Goal: Contribute content: Contribute content

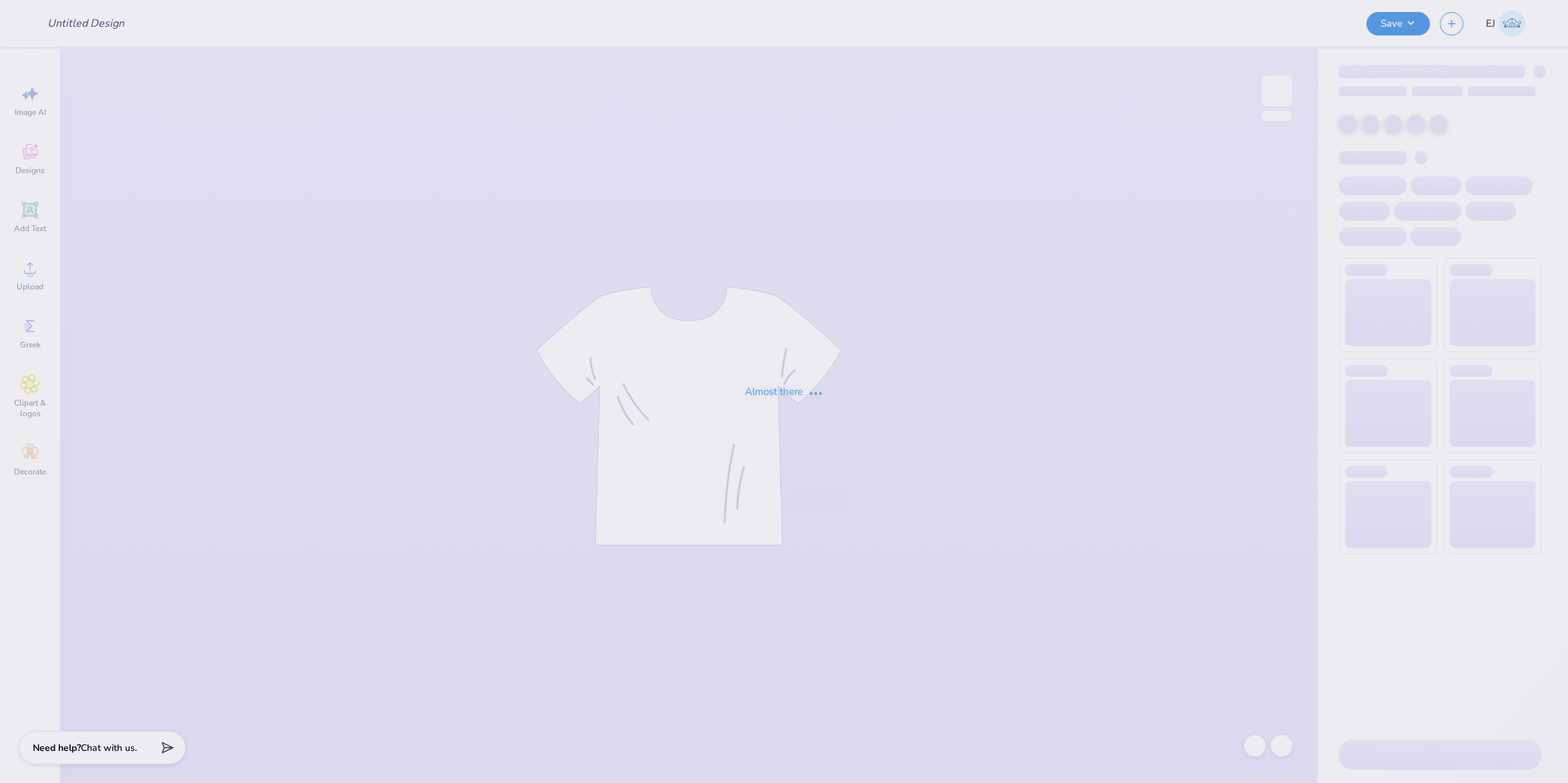
type input "The [GEOGRAPHIC_DATA][US_STATE] at [GEOGRAPHIC_DATA] : [PERSON_NAME]"
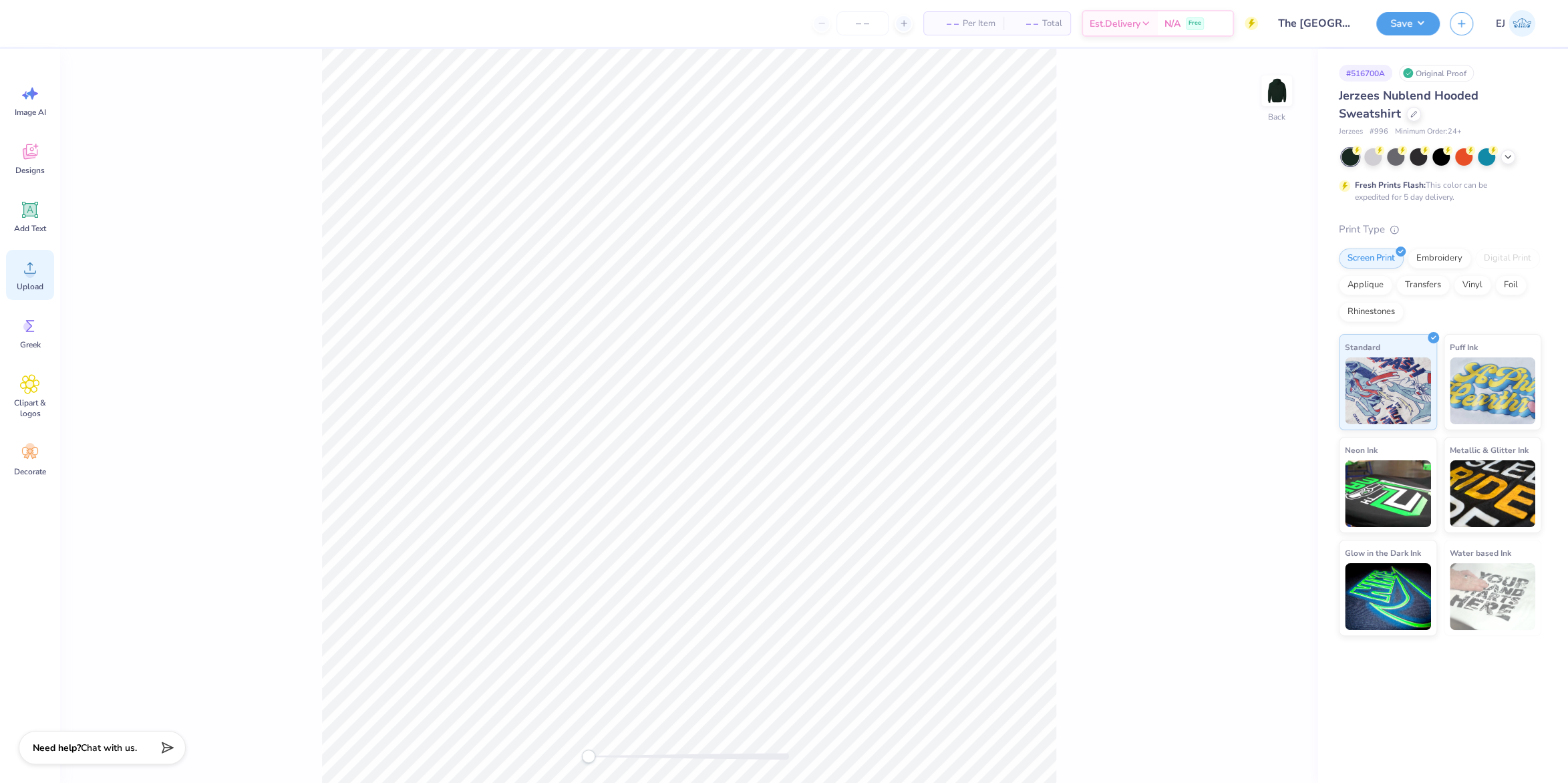
click at [12, 277] on div "Upload" at bounding box center [30, 275] width 48 height 50
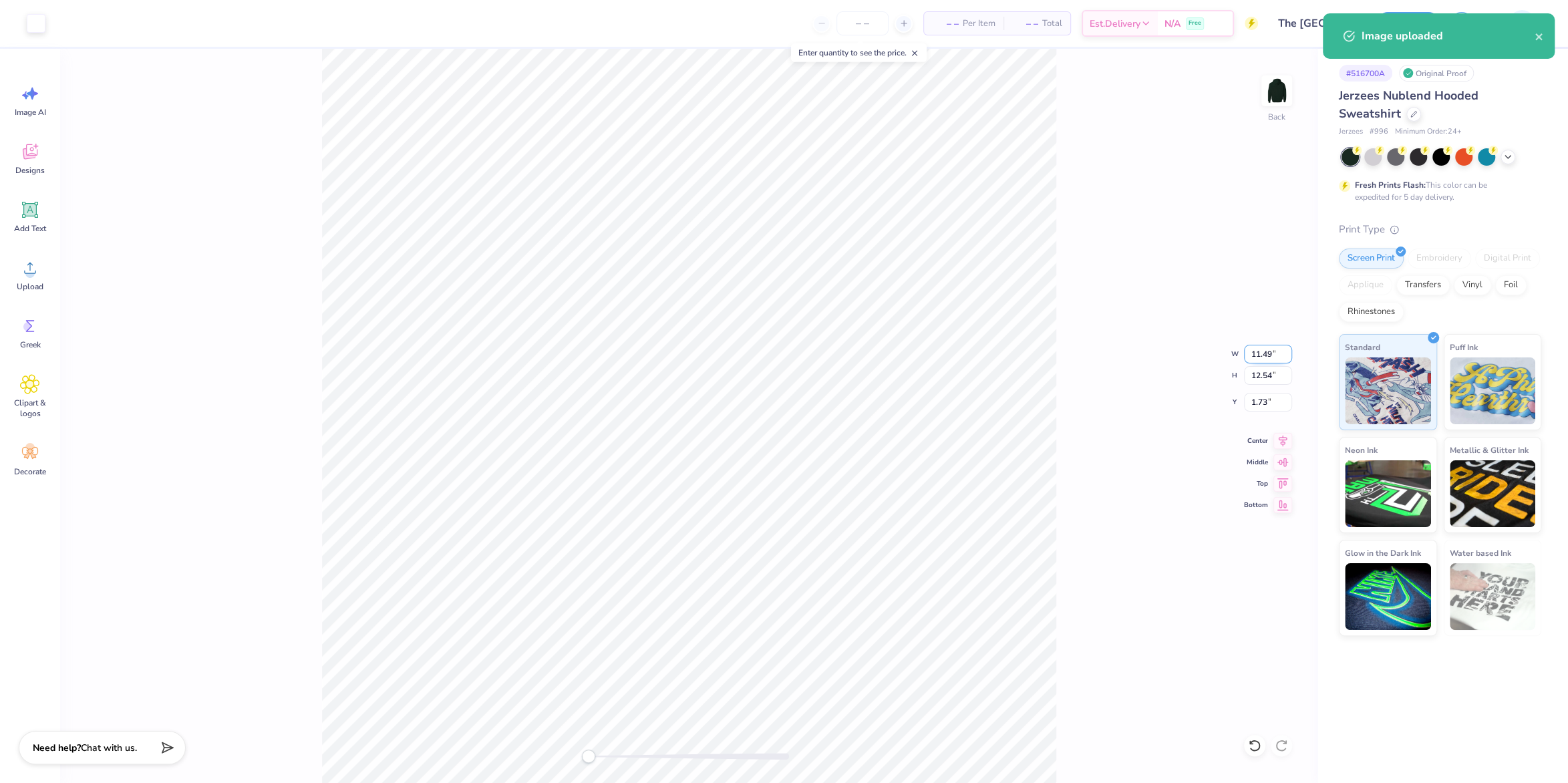
click at [1266, 357] on input "11.49" at bounding box center [1268, 354] width 48 height 19
type input "3.5"
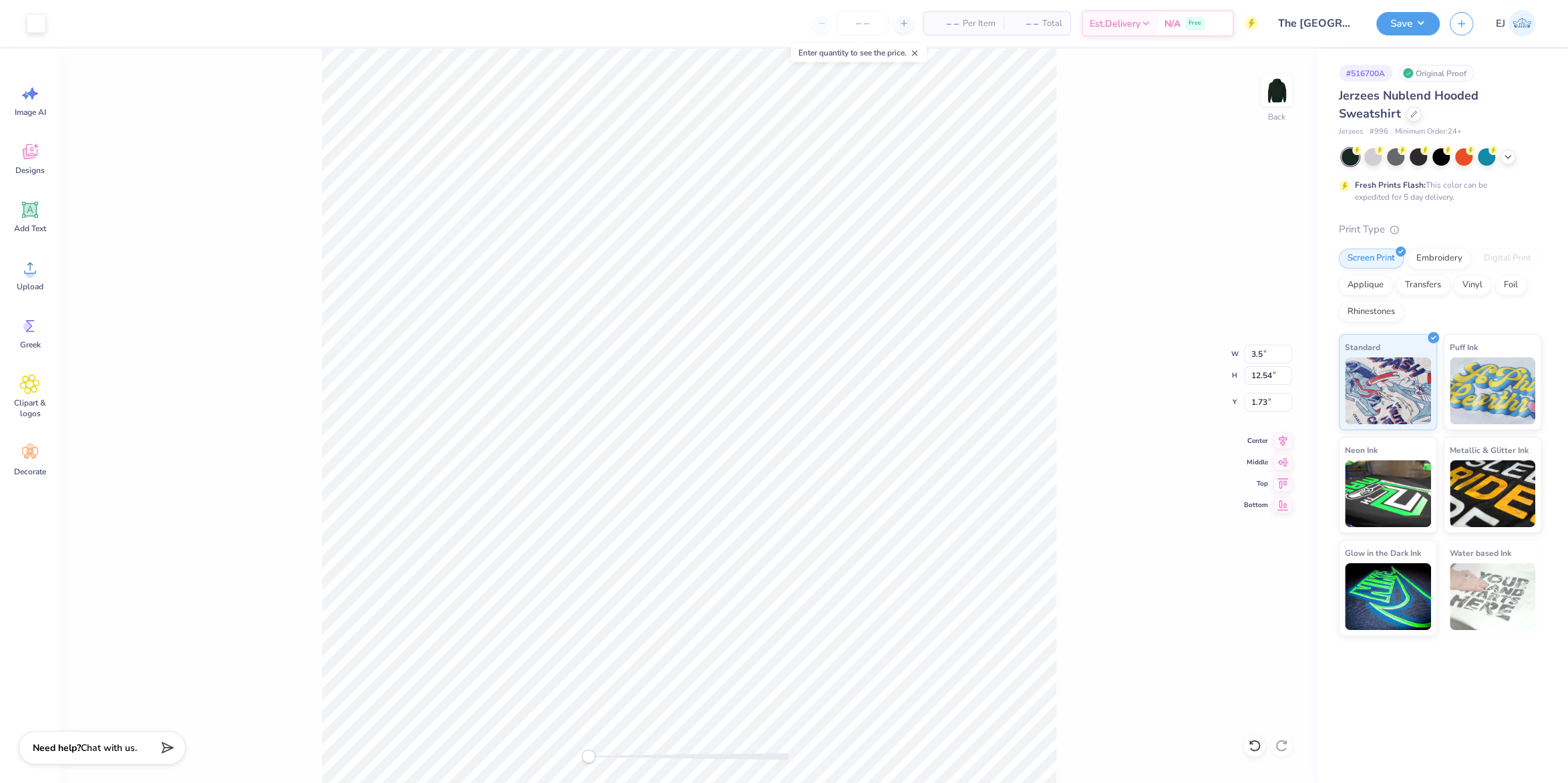
click at [1059, 336] on div "Back W 3.5 3.5 " H 12.54 12.54 " Y 1.73 1.73 " Center Middle Top Bottom" at bounding box center [688, 415] width 1257 height 734
drag, startPoint x: 1264, startPoint y: 355, endPoint x: 1270, endPoint y: 345, distance: 11.7
click at [1263, 354] on input "1.07" at bounding box center [1268, 354] width 48 height 19
type input "3.5"
click at [1247, 378] on input "3.82" at bounding box center [1268, 375] width 48 height 19
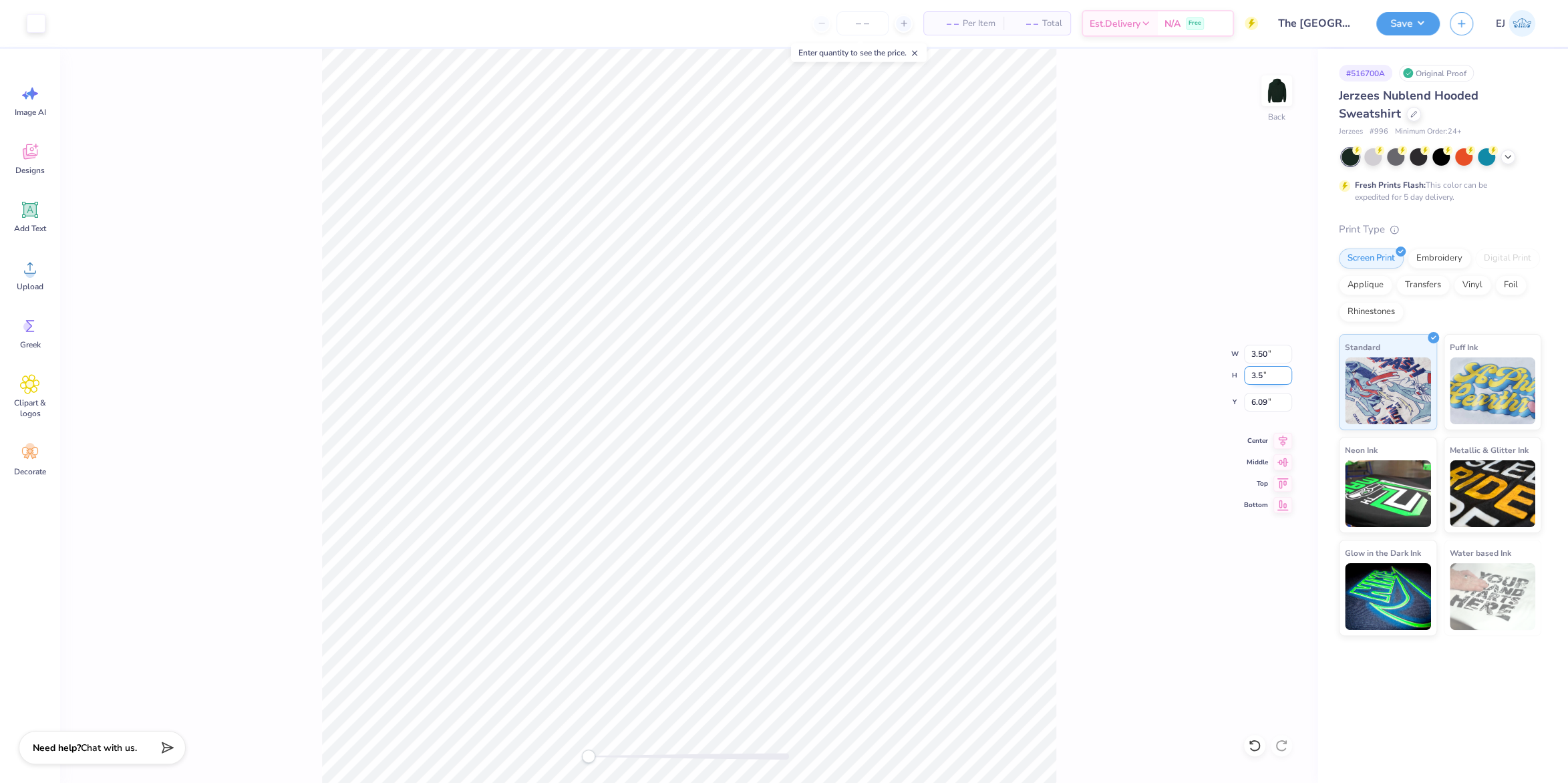
type input "3.5"
click at [1269, 79] on img at bounding box center [1276, 90] width 53 height 53
click at [23, 276] on icon at bounding box center [30, 268] width 20 height 20
click at [1270, 353] on input "15.00" at bounding box center [1268, 354] width 48 height 19
type input "15.00"
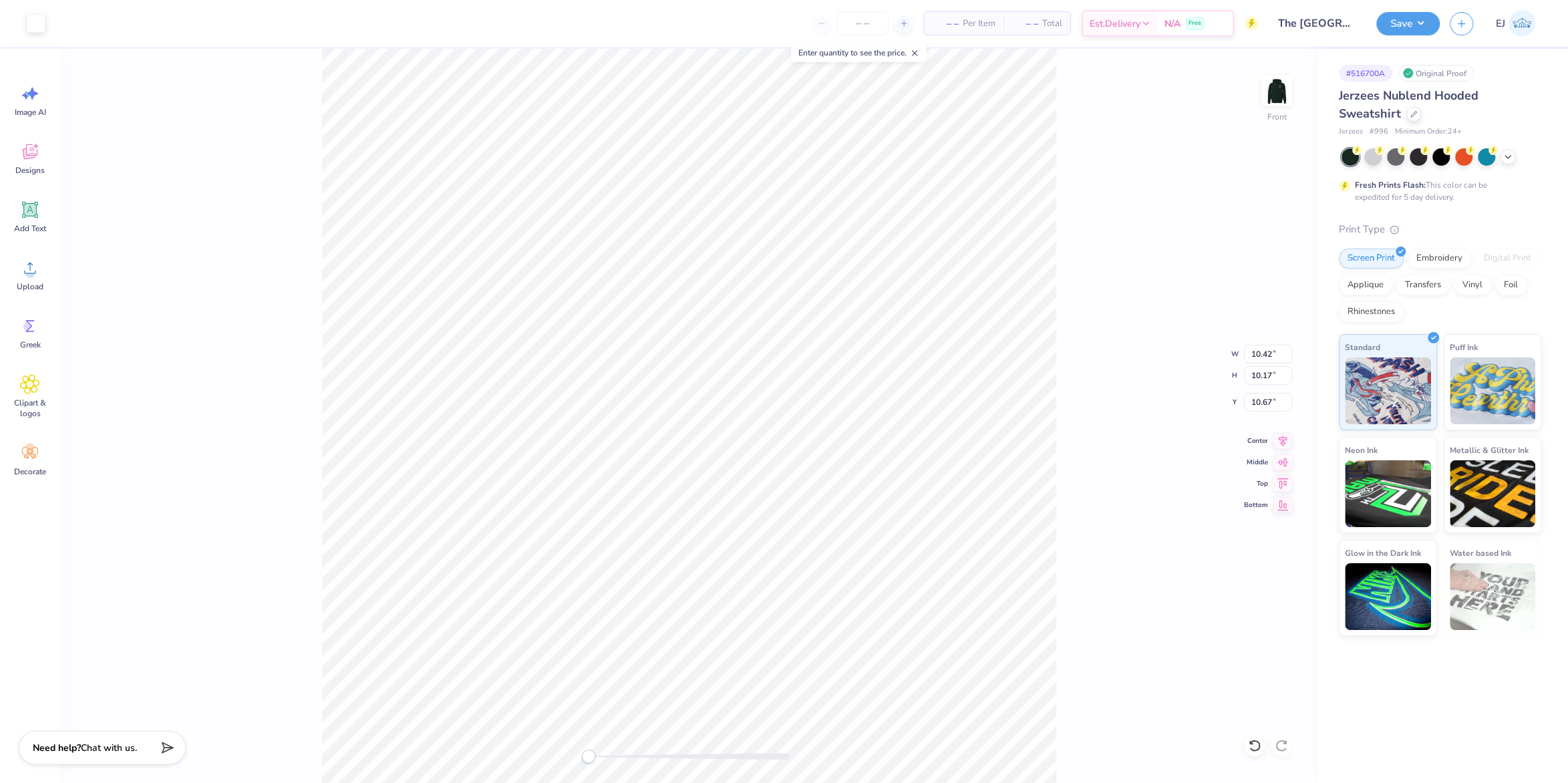
type input "15.00"
type input "14.64"
type input "8.43"
click at [1271, 352] on input "15.00" at bounding box center [1268, 354] width 48 height 19
type input "12.5"
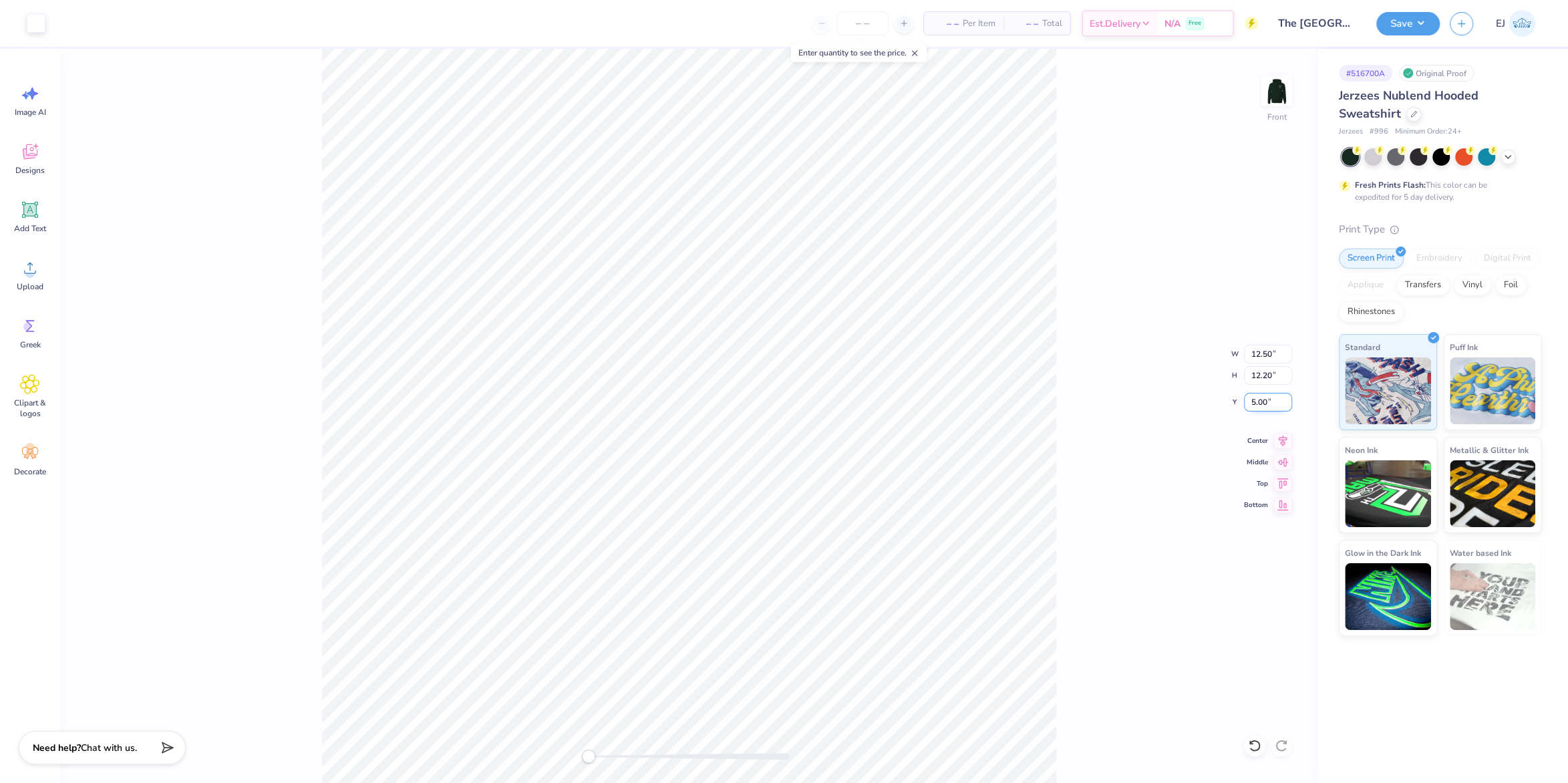
click at [1260, 404] on input "5.00" at bounding box center [1268, 402] width 48 height 19
type input "6"
click at [1077, 396] on div "Front W 12.50 12.50 " H 12.20 12.20 " Y 6 6 " Center Middle Top Bottom" at bounding box center [688, 415] width 1257 height 734
click at [1057, 554] on div "Front W 12.50 12.50 " H 12.20 12.20 " Y 6.25 6.25 " Center Middle Top Bottom" at bounding box center [688, 415] width 1257 height 734
click at [1390, 28] on button "Save" at bounding box center [1408, 21] width 63 height 23
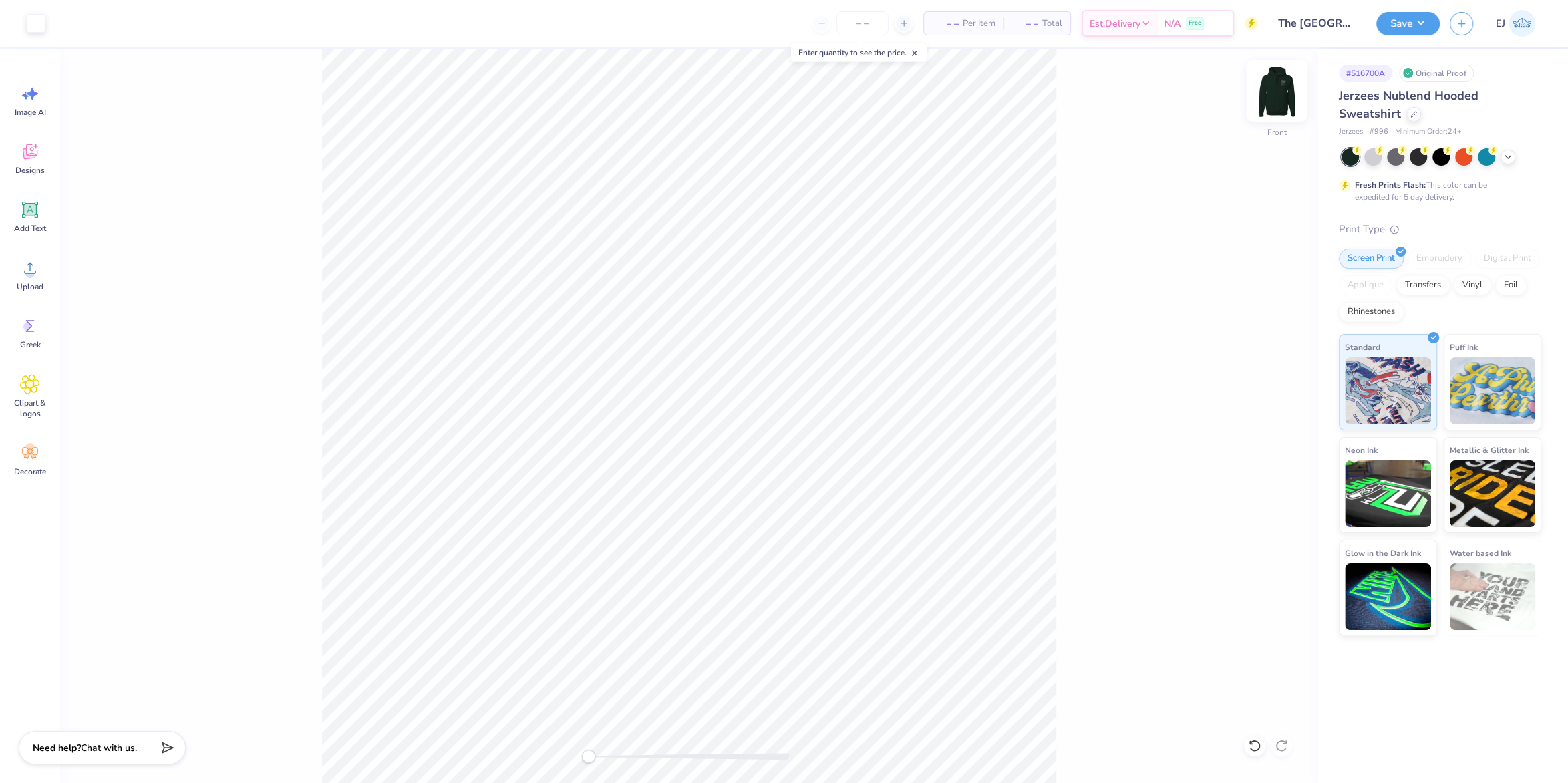
click at [1284, 107] on img at bounding box center [1276, 90] width 53 height 53
click at [1279, 95] on img at bounding box center [1276, 90] width 53 height 53
click at [1390, 31] on button "Save" at bounding box center [1408, 21] width 63 height 23
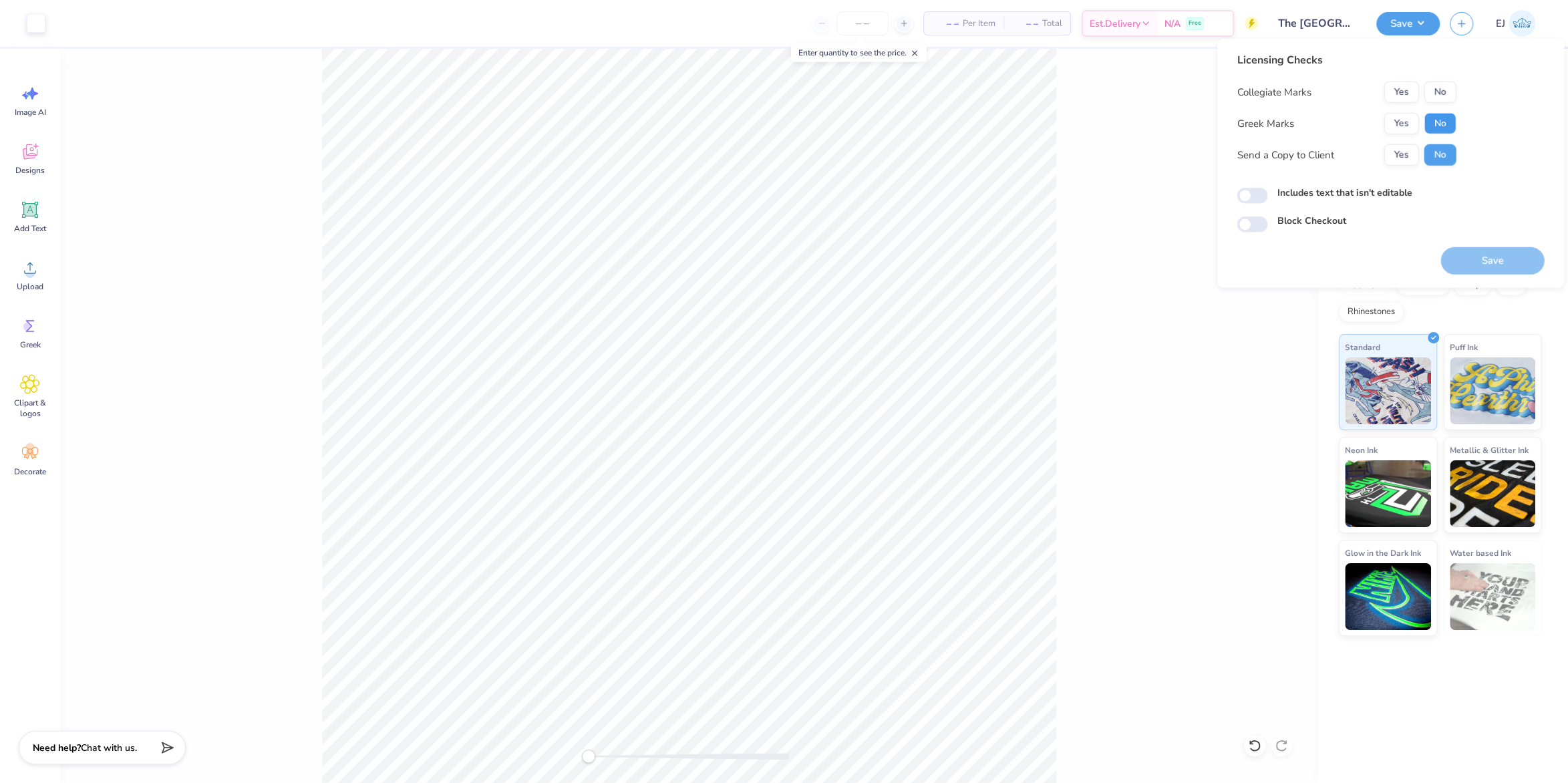
click at [1437, 115] on button "No" at bounding box center [1439, 123] width 32 height 21
click at [1441, 90] on button "No" at bounding box center [1439, 92] width 32 height 21
click at [1494, 265] on button "Save" at bounding box center [1492, 261] width 104 height 27
